Goal: Information Seeking & Learning: Check status

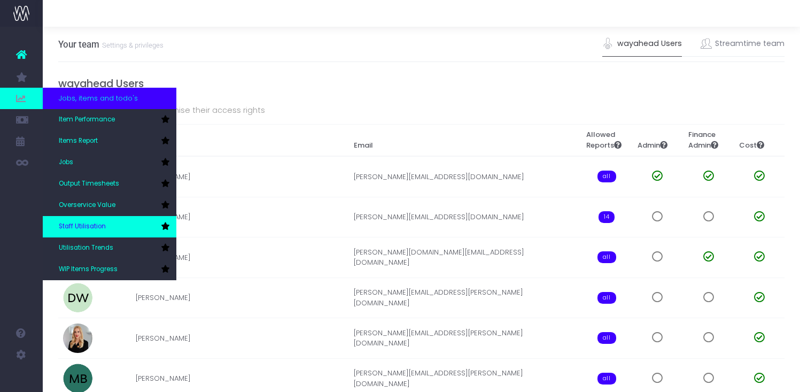
click at [83, 222] on span "Staff Utilisation" at bounding box center [82, 227] width 47 height 10
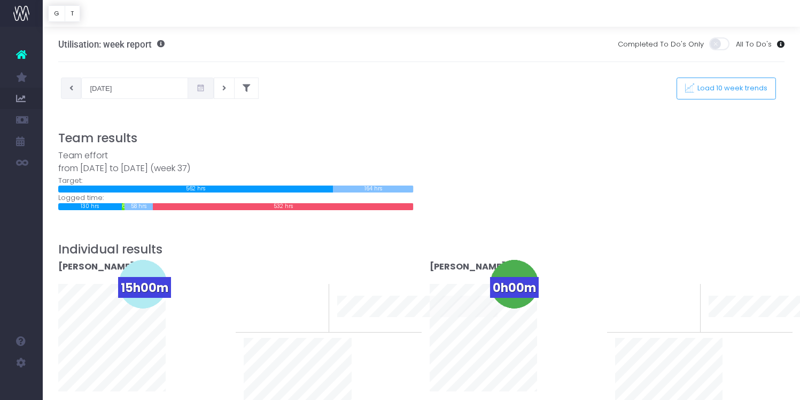
click at [71, 88] on icon at bounding box center [71, 88] width 4 height 0
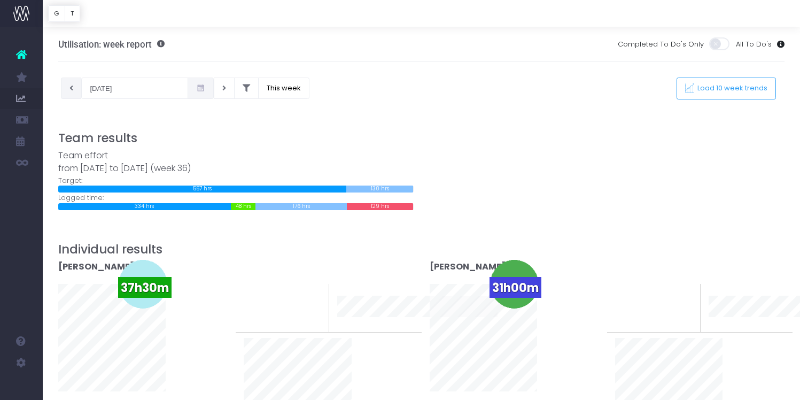
click at [74, 90] on button at bounding box center [71, 87] width 21 height 21
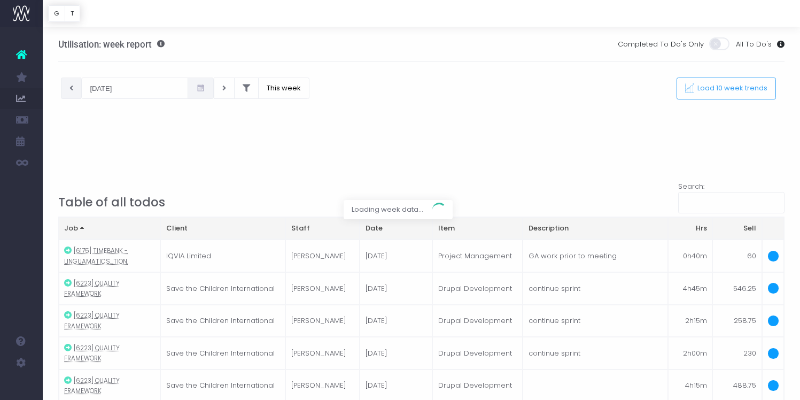
click at [74, 90] on div at bounding box center [400, 200] width 800 height 400
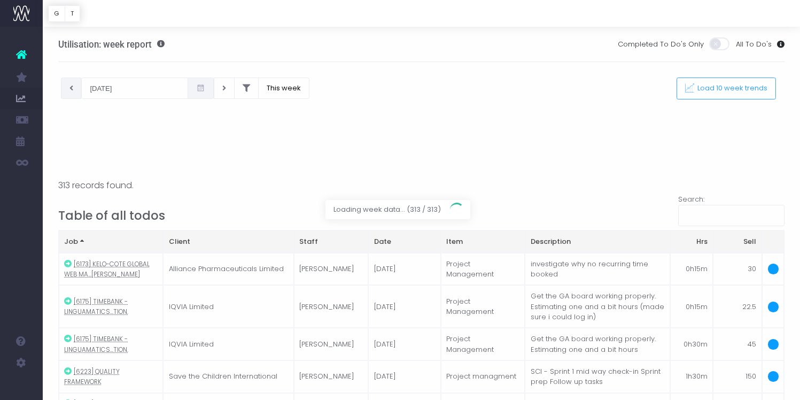
click at [73, 89] on div at bounding box center [400, 200] width 800 height 400
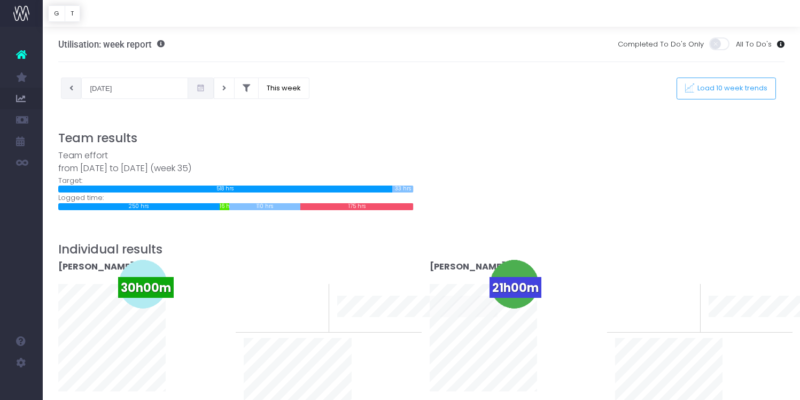
click at [71, 88] on icon at bounding box center [71, 88] width 4 height 0
click at [68, 88] on button at bounding box center [71, 87] width 21 height 21
click at [71, 88] on icon at bounding box center [71, 88] width 4 height 0
click at [222, 88] on icon at bounding box center [224, 88] width 4 height 0
click at [587, 163] on div "Team effort from 11-08-2025 to 17-08-2025 (week 33) Target: 501 hrs 0 hrs 86 hr…" at bounding box center [421, 179] width 743 height 61
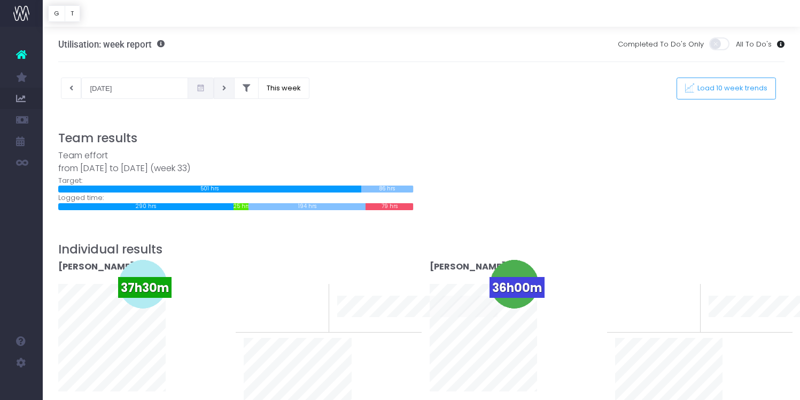
click at [214, 87] on button at bounding box center [224, 87] width 21 height 21
click at [222, 88] on icon at bounding box center [224, 88] width 4 height 0
click at [214, 92] on button at bounding box center [224, 87] width 21 height 21
click at [222, 88] on icon at bounding box center [224, 88] width 4 height 0
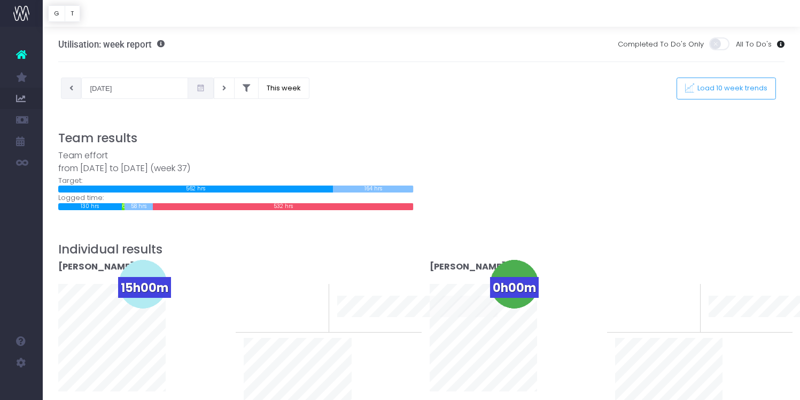
click at [74, 86] on button at bounding box center [71, 87] width 21 height 21
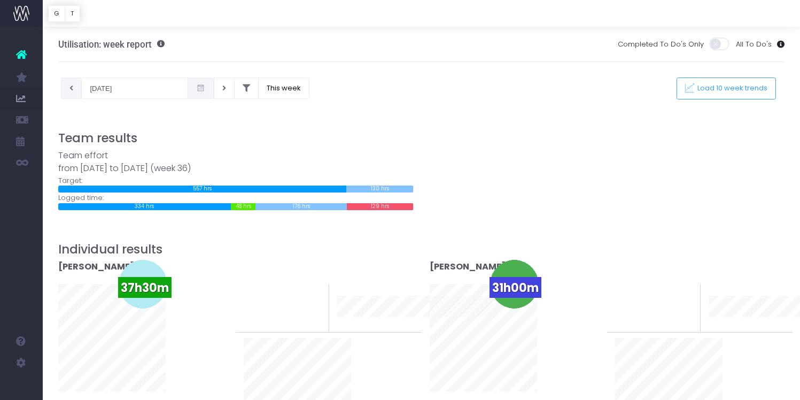
click at [74, 92] on button at bounding box center [71, 87] width 21 height 21
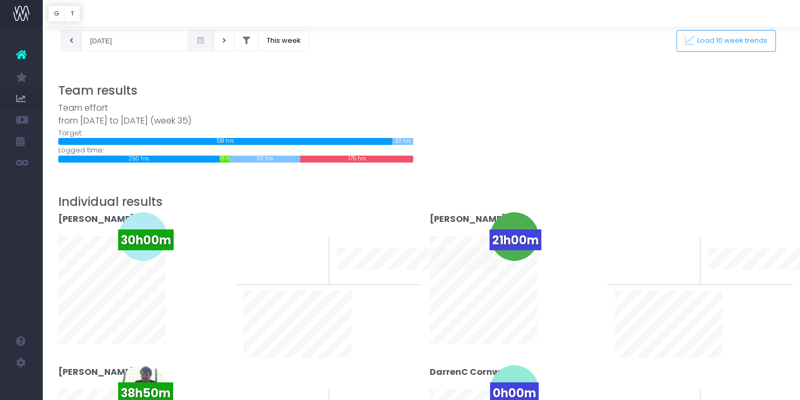
scroll to position [46, 0]
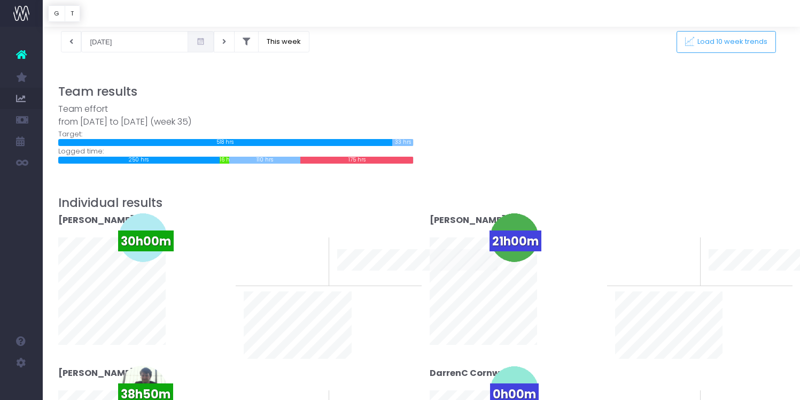
click at [90, 56] on div at bounding box center [421, 60] width 727 height 16
click at [73, 44] on button at bounding box center [71, 41] width 21 height 21
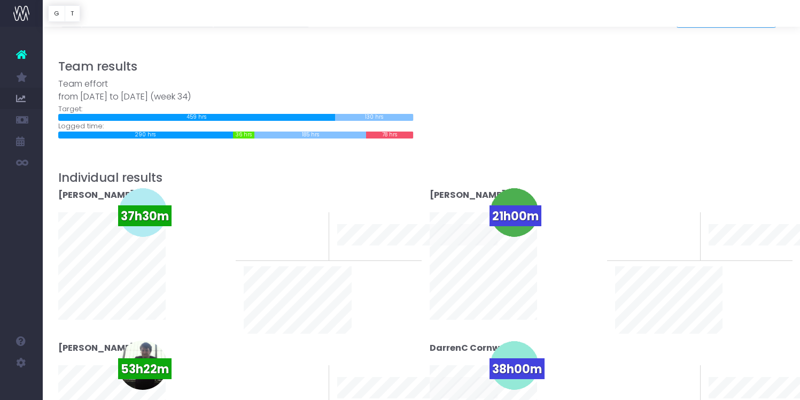
scroll to position [0, 0]
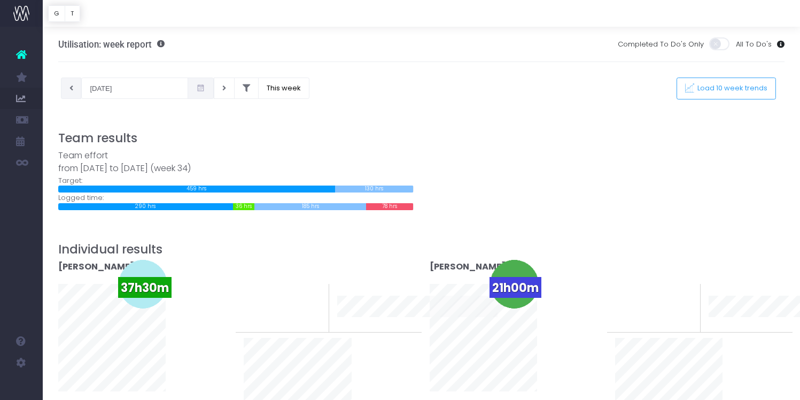
click at [70, 88] on icon at bounding box center [71, 88] width 4 height 0
click at [90, 100] on div at bounding box center [421, 107] width 727 height 16
click at [74, 94] on button at bounding box center [71, 87] width 21 height 21
click at [214, 87] on button at bounding box center [224, 87] width 21 height 21
click at [258, 89] on button "This week" at bounding box center [283, 87] width 51 height 21
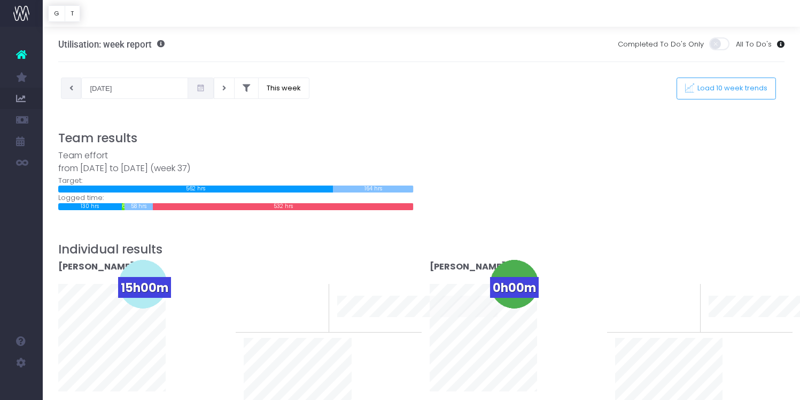
click at [74, 89] on button at bounding box center [71, 87] width 21 height 21
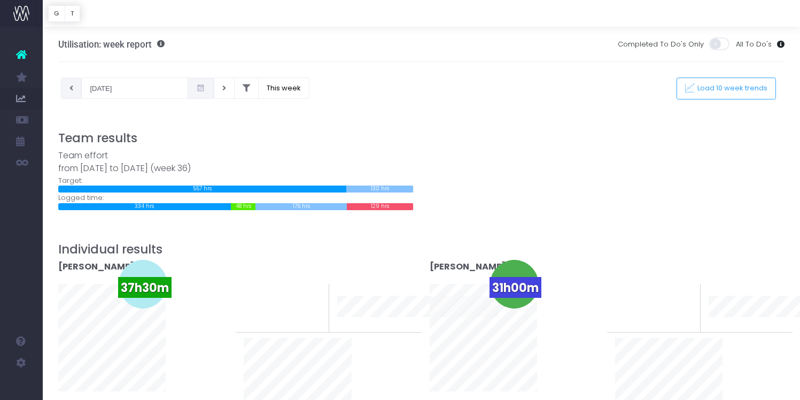
click at [72, 88] on icon at bounding box center [71, 88] width 4 height 0
click at [75, 89] on button at bounding box center [71, 87] width 21 height 21
click at [73, 90] on button at bounding box center [71, 87] width 21 height 21
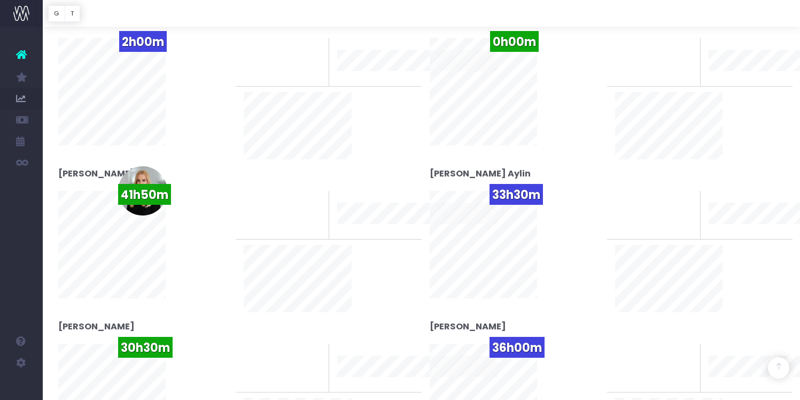
scroll to position [552, 0]
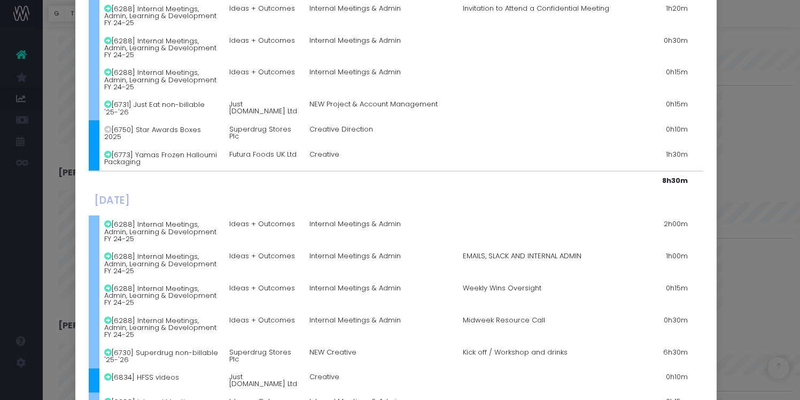
scroll to position [875, 0]
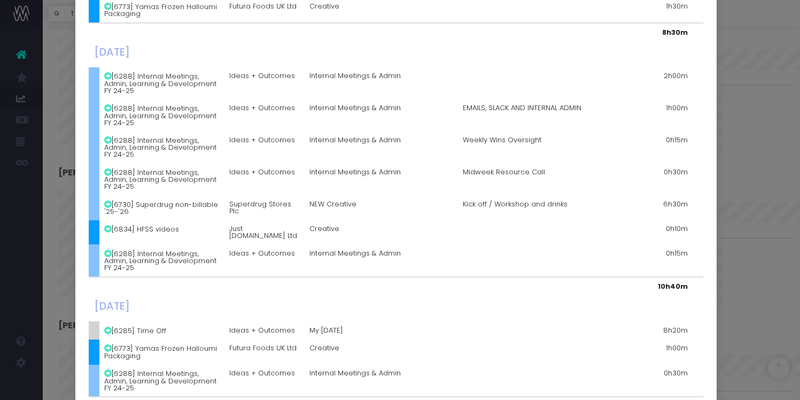
click at [768, 196] on div "Details for Katie Beltrami × Monday, August 11th 2025 [6288] Internal Meetings,…" at bounding box center [400, 200] width 800 height 400
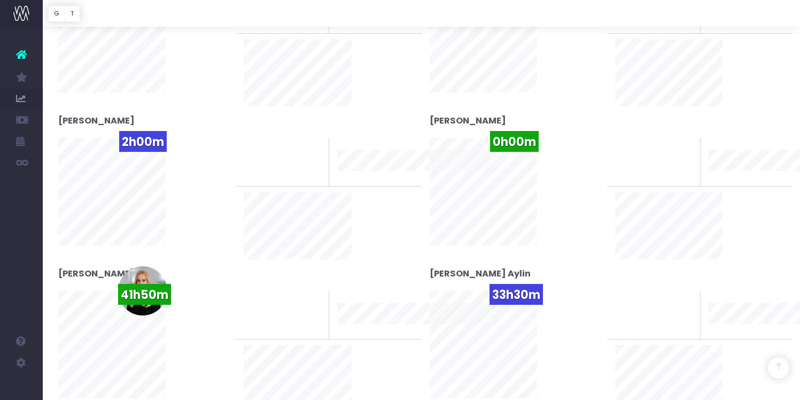
scroll to position [502, 0]
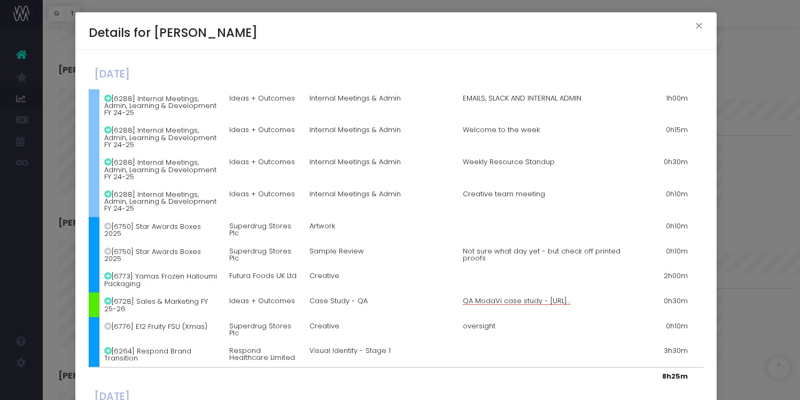
click at [593, 317] on td "oversight" at bounding box center [549, 329] width 184 height 25
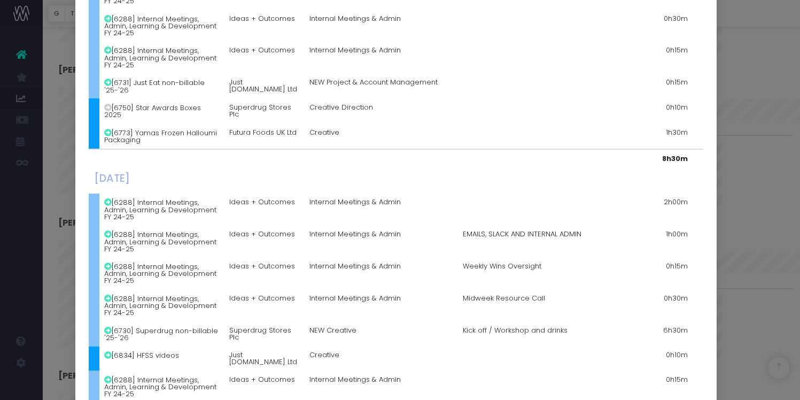
scroll to position [875, 0]
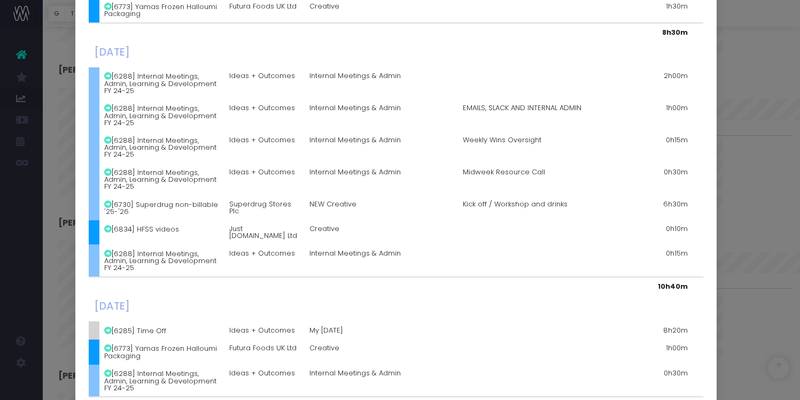
drag, startPoint x: 654, startPoint y: 316, endPoint x: 689, endPoint y: 318, distance: 34.8
click at [742, 254] on div "Details for Katie Beltrami × Monday, August 11th 2025 [6288] Internal Meetings,…" at bounding box center [400, 200] width 800 height 400
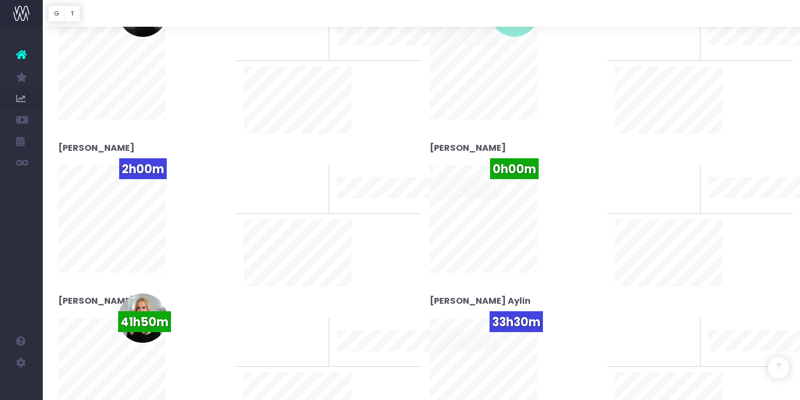
scroll to position [0, 0]
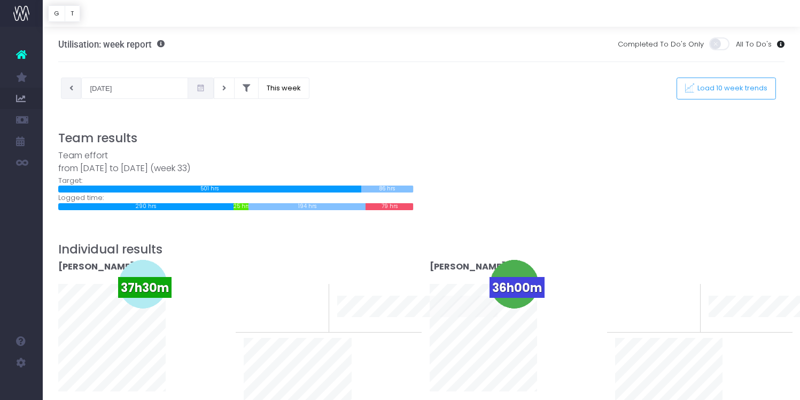
click at [68, 88] on button at bounding box center [71, 87] width 21 height 21
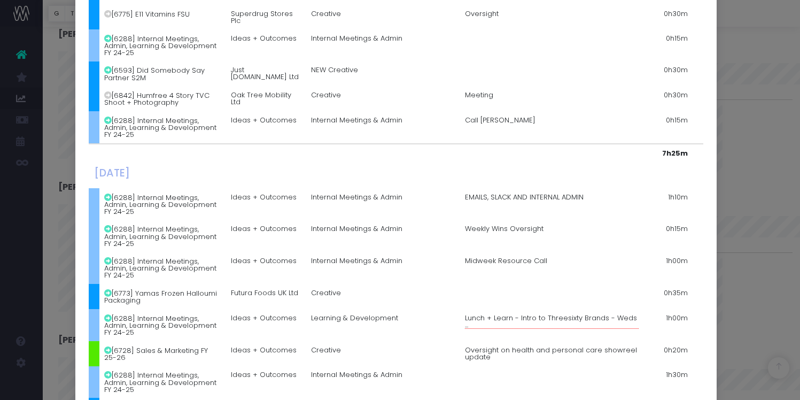
scroll to position [1097, 0]
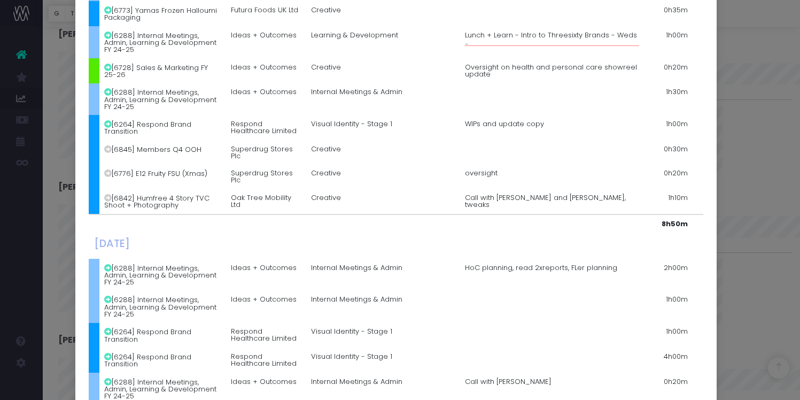
click at [758, 245] on div "Details for Katie Beltrami × Monday, August 04th 2025 [6288] Internal Meetings,…" at bounding box center [400, 200] width 800 height 400
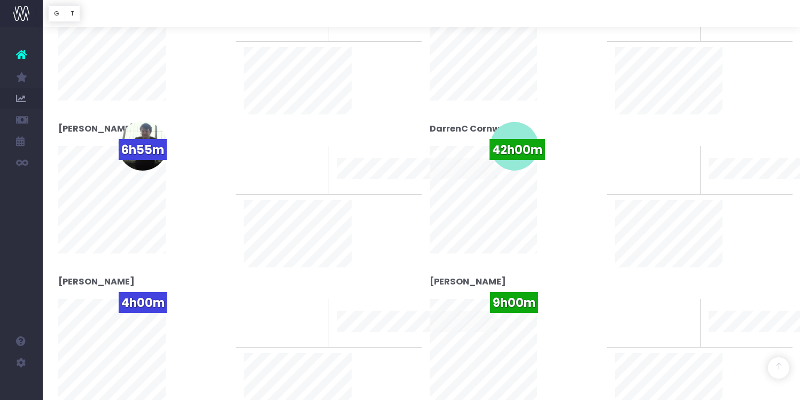
scroll to position [0, 0]
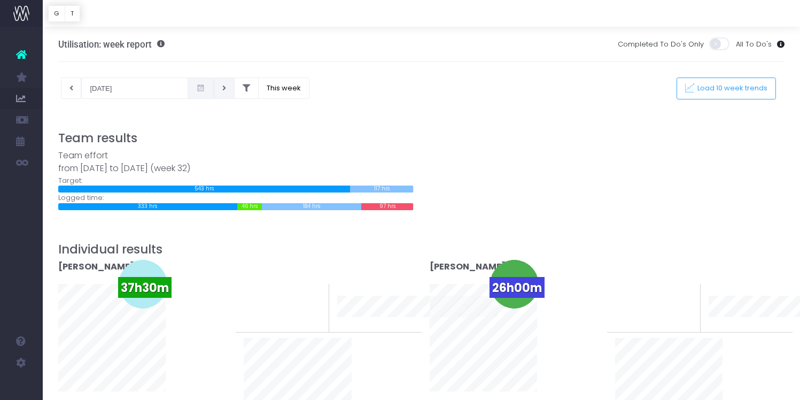
click at [214, 91] on button at bounding box center [224, 87] width 21 height 21
type input "13-08-2025"
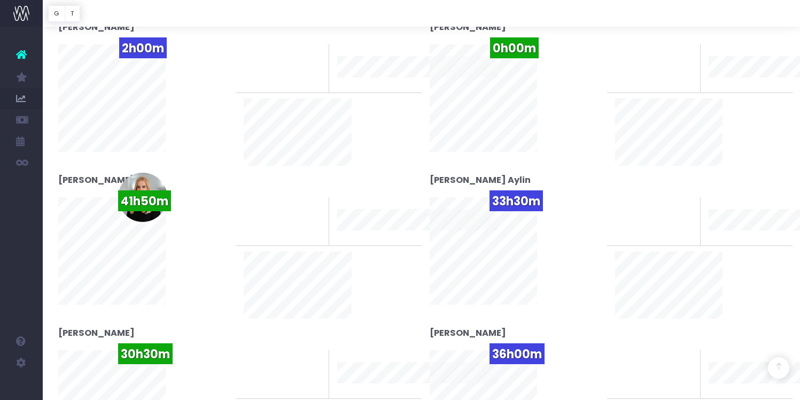
scroll to position [548, 0]
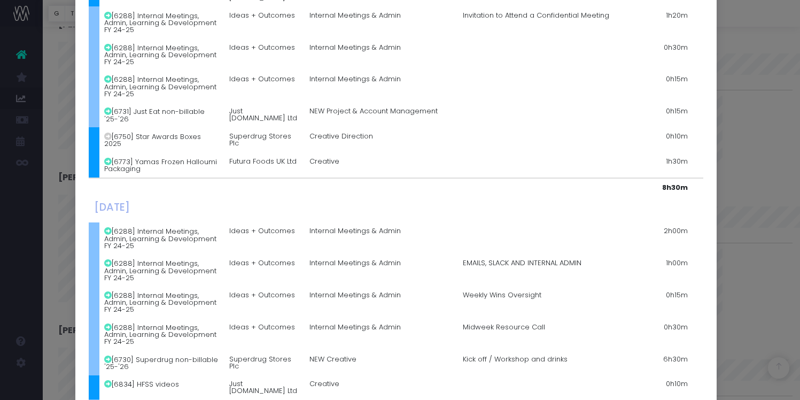
scroll to position [875, 0]
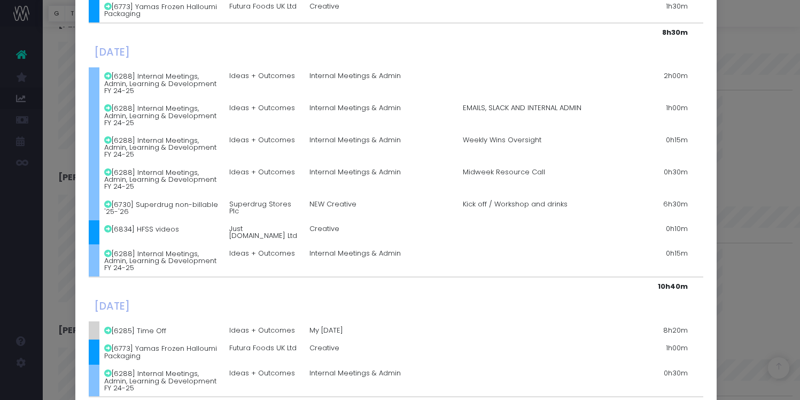
click at [726, 235] on div "Details for Katie Beltrami × Monday, August 11th 2025 [6288] Internal Meetings,…" at bounding box center [400, 200] width 800 height 400
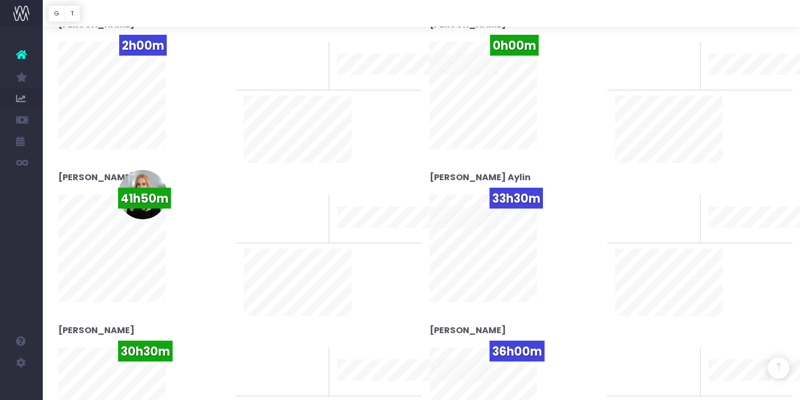
scroll to position [0, 0]
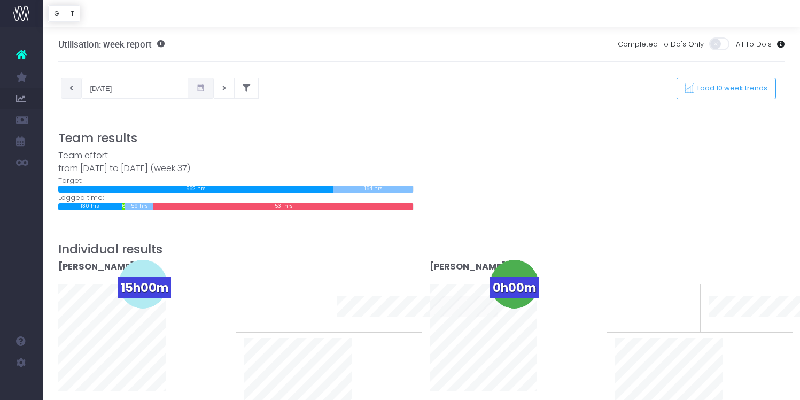
click at [73, 88] on icon at bounding box center [71, 88] width 4 height 0
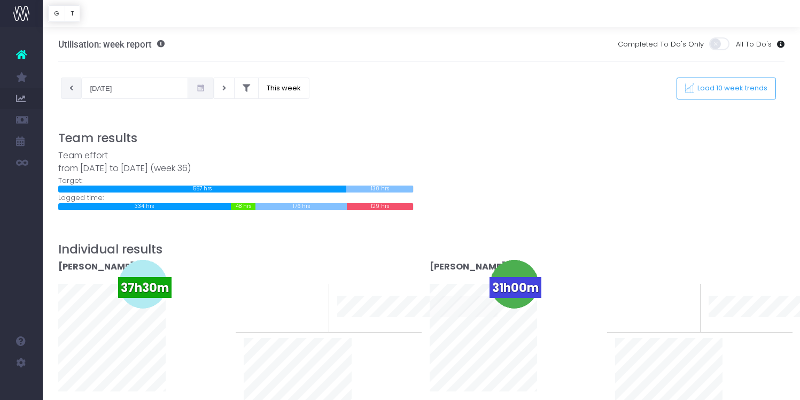
click at [72, 88] on icon at bounding box center [71, 88] width 4 height 0
click at [69, 88] on icon at bounding box center [71, 88] width 4 height 0
click at [74, 89] on button at bounding box center [71, 87] width 21 height 21
click at [214, 90] on button at bounding box center [224, 87] width 21 height 21
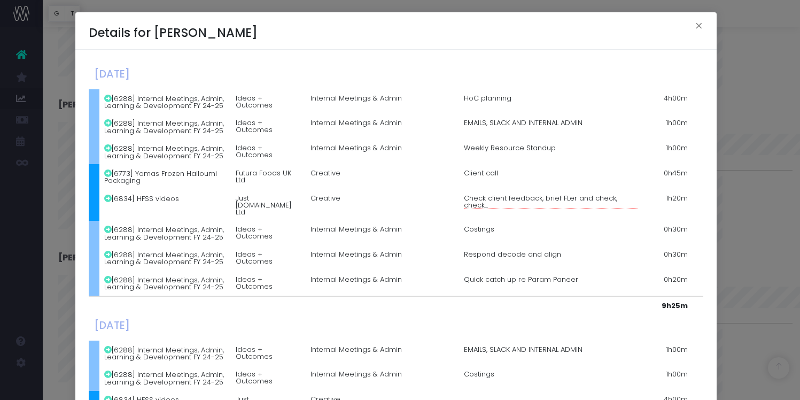
scroll to position [618, 0]
click at [699, 24] on button "×" at bounding box center [699, 27] width 22 height 17
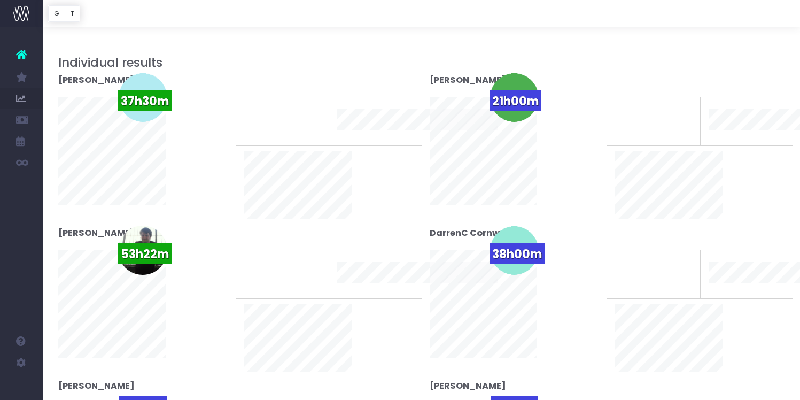
scroll to position [0, 0]
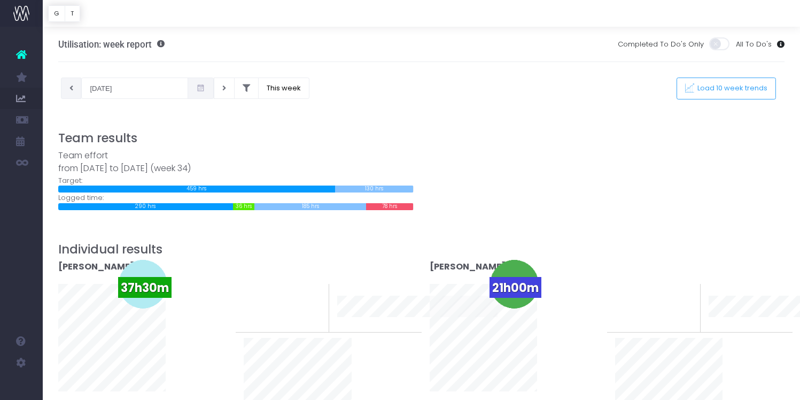
click at [70, 88] on icon at bounding box center [71, 88] width 4 height 0
click at [69, 92] on button at bounding box center [71, 87] width 21 height 21
type input "06-08-2025"
